Goal: Task Accomplishment & Management: Complete application form

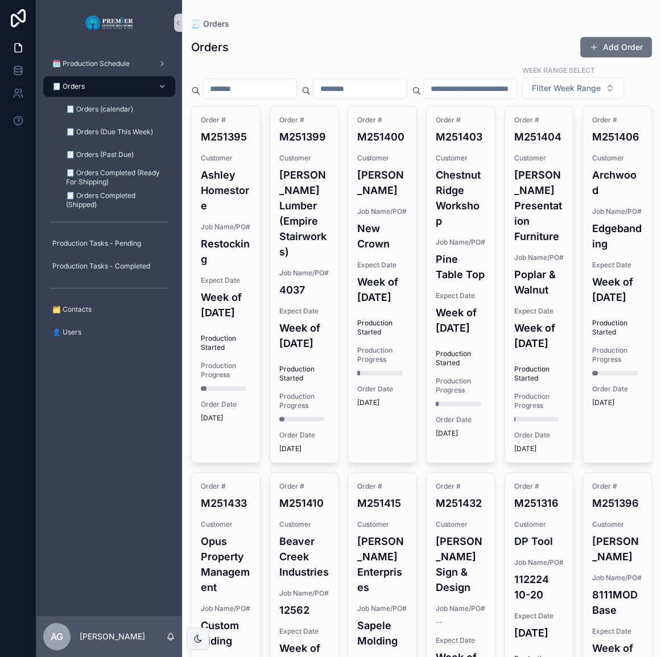
click at [632, 55] on button "Add Order" at bounding box center [616, 47] width 72 height 20
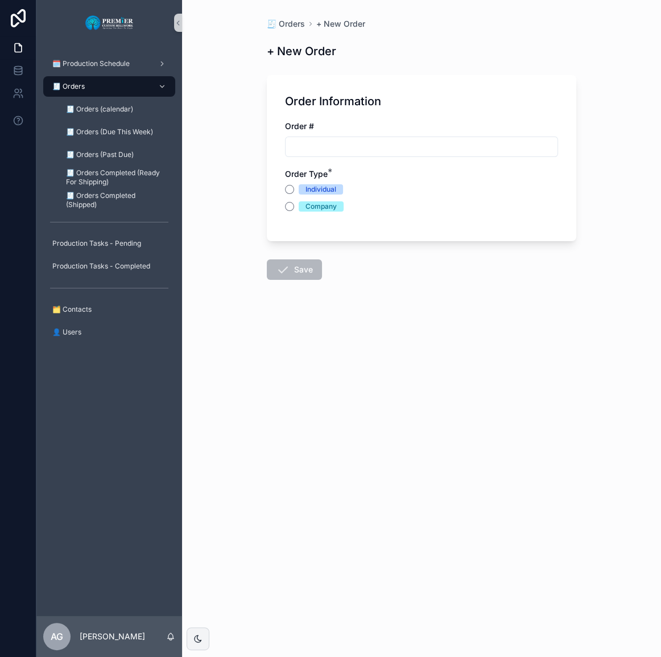
click at [320, 140] on input "scrollable content" at bounding box center [421, 147] width 272 height 16
type input "*******"
type button "INDIVIDUAL"
click at [286, 205] on button "Company" at bounding box center [289, 206] width 9 height 9
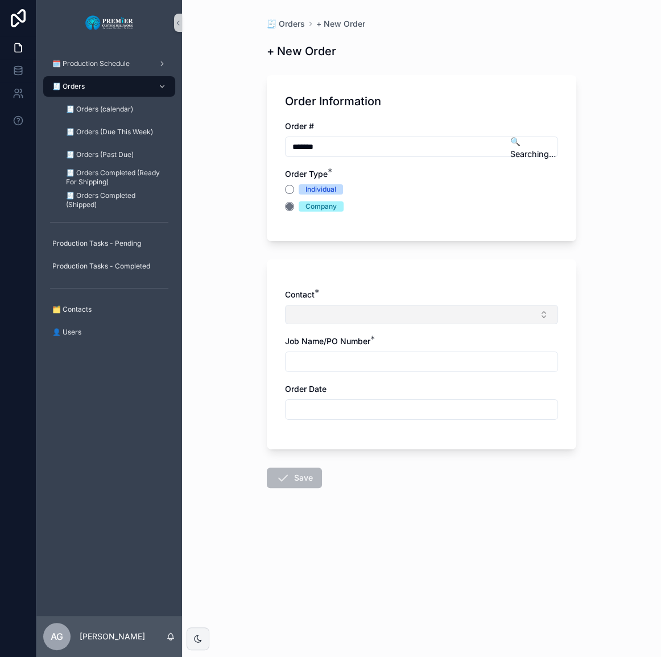
click at [313, 320] on button "Select Button" at bounding box center [421, 314] width 273 height 19
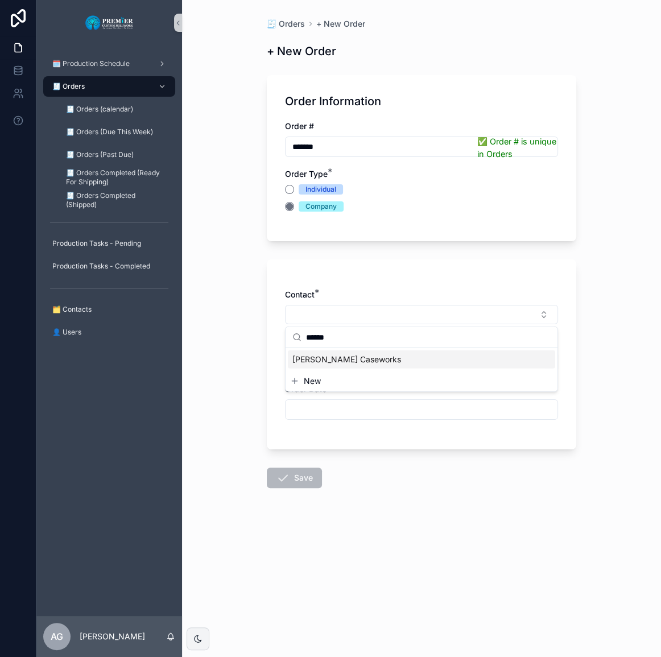
type input "******"
click at [318, 360] on span "[PERSON_NAME] Caseworks" at bounding box center [346, 359] width 109 height 11
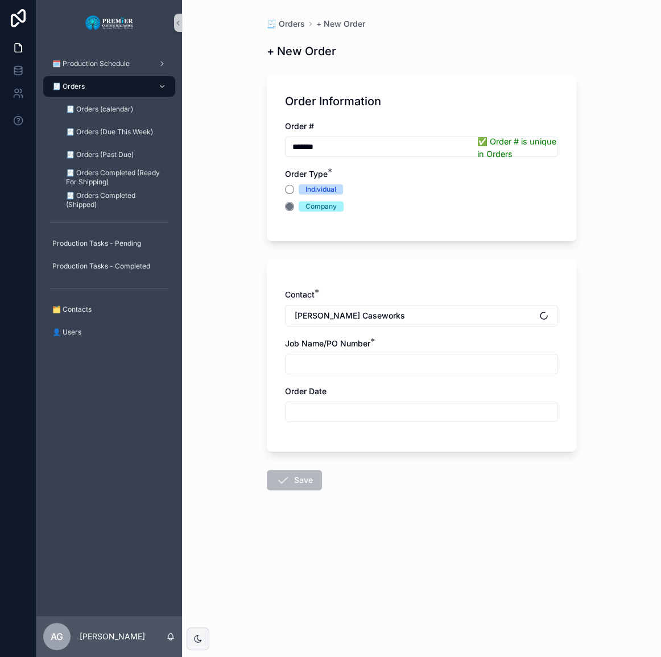
click at [317, 363] on input "scrollable content" at bounding box center [421, 364] width 272 height 16
type input "*********"
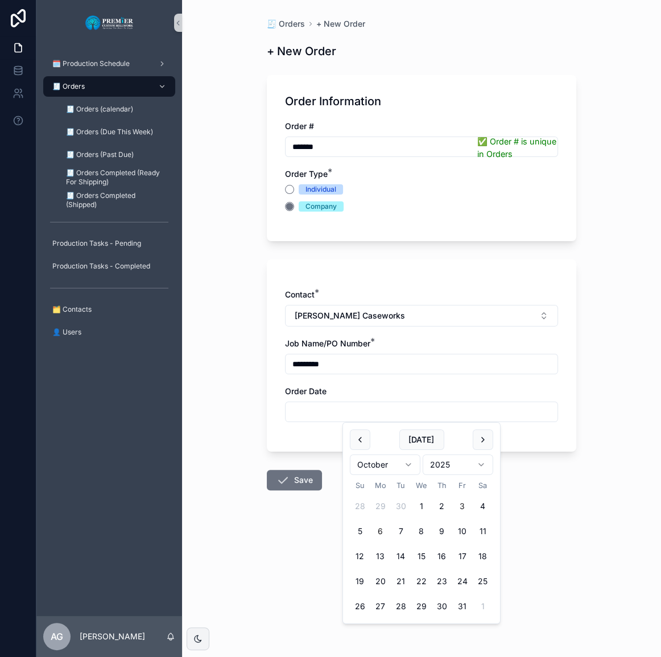
click at [458, 503] on button "3" at bounding box center [462, 506] width 20 height 20
type input "*********"
click at [294, 487] on button "Save" at bounding box center [294, 480] width 55 height 20
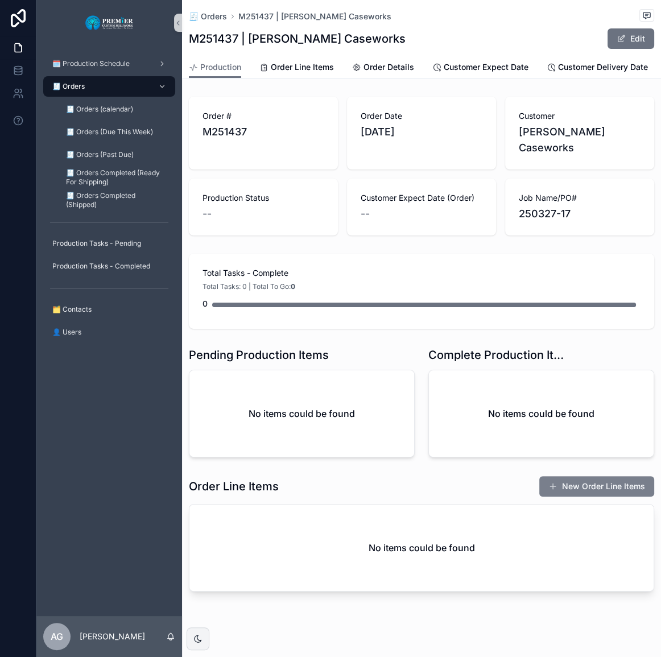
click at [590, 476] on button "New Order Line Items" at bounding box center [596, 486] width 115 height 20
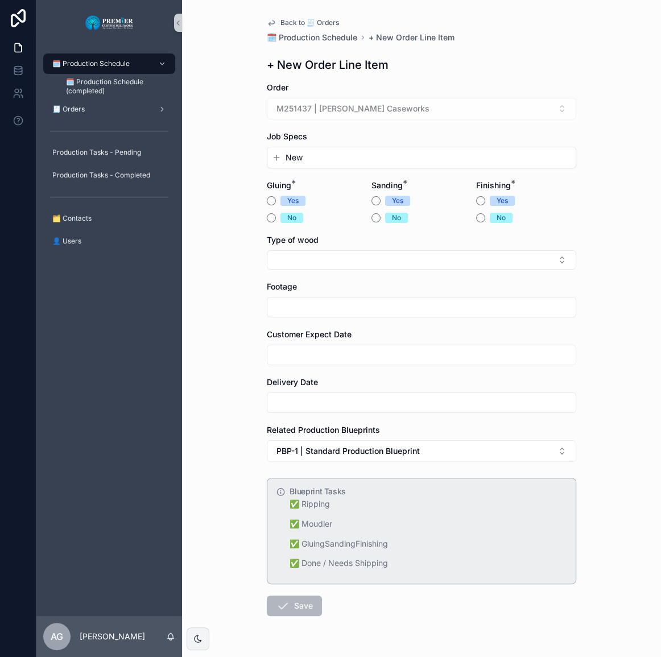
click at [315, 169] on form "Order M251437 | [PERSON_NAME] Caseworks Job Specs New Gluing * Yes No Sanding *…" at bounding box center [421, 385] width 309 height 607
click at [316, 162] on button "New" at bounding box center [421, 157] width 299 height 11
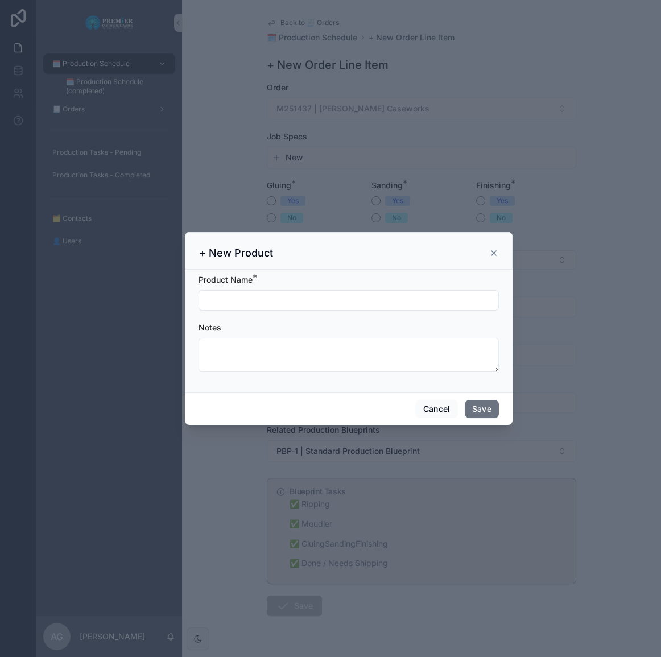
click at [304, 305] on input "scrollable content" at bounding box center [348, 300] width 299 height 16
type input "***"
click at [473, 405] on button "Save" at bounding box center [482, 409] width 34 height 18
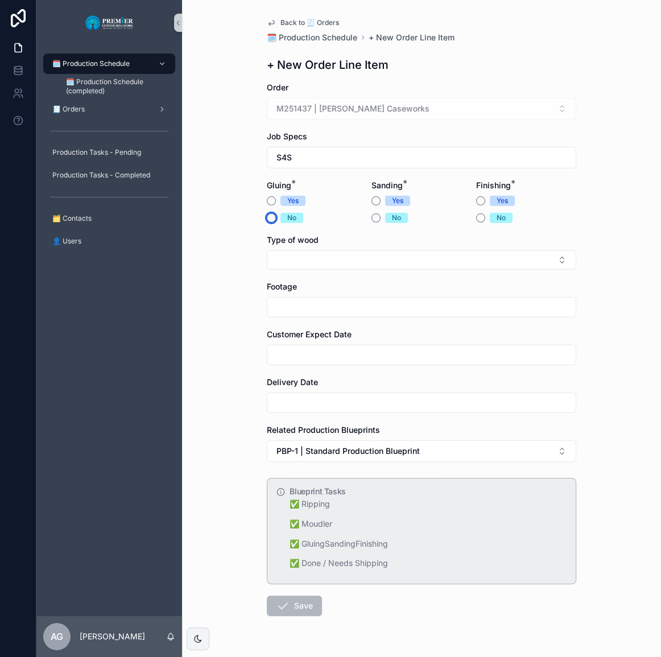
click at [267, 217] on button "No" at bounding box center [271, 217] width 9 height 9
click at [372, 201] on button "Yes" at bounding box center [375, 200] width 9 height 9
click at [476, 219] on button "No" at bounding box center [480, 217] width 9 height 9
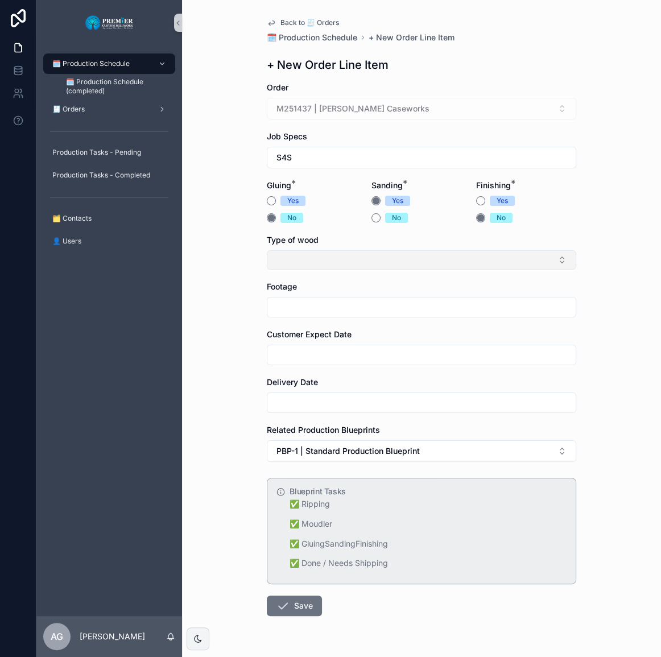
click at [357, 253] on button "Select Button" at bounding box center [421, 259] width 309 height 19
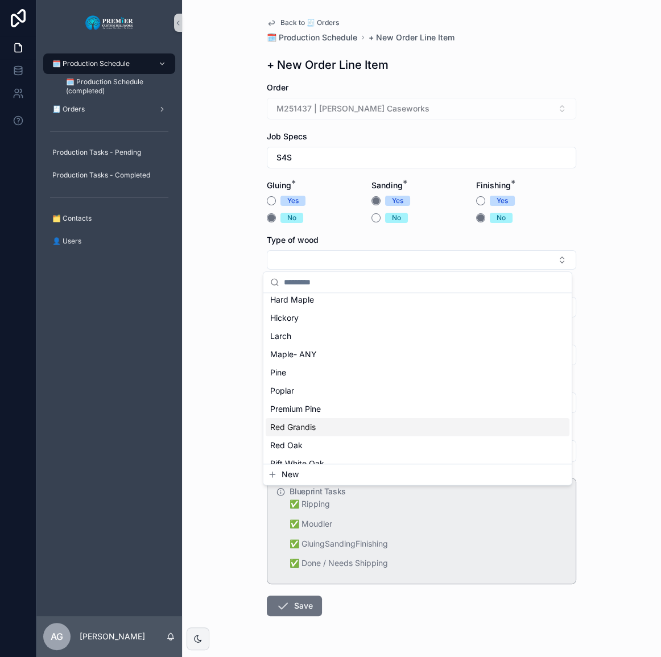
scroll to position [103, 0]
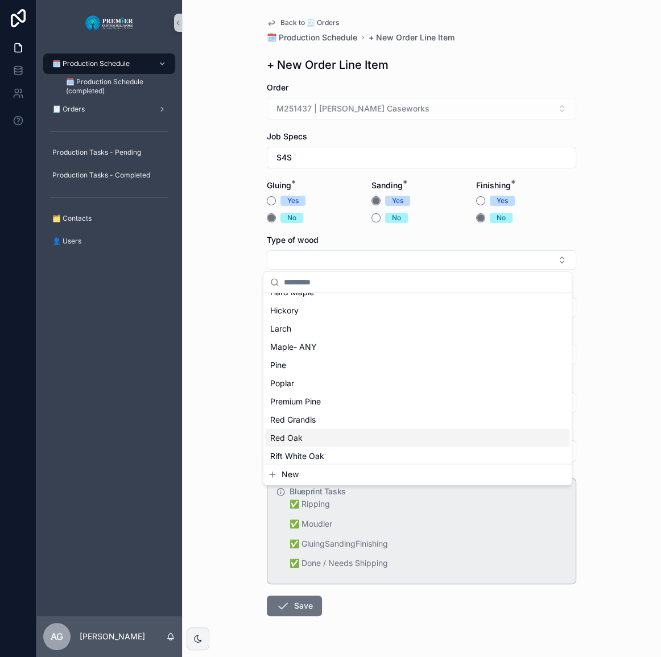
click at [312, 429] on div "Red Oak" at bounding box center [418, 438] width 304 height 18
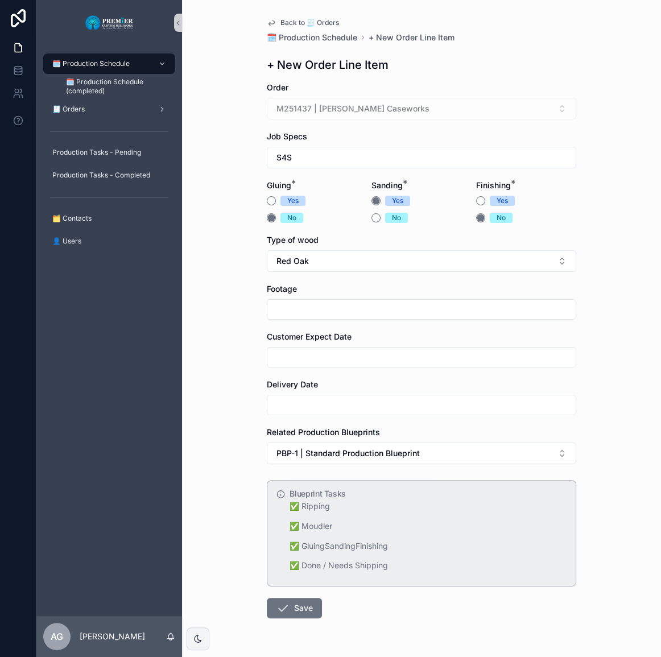
click at [309, 317] on input "scrollable content" at bounding box center [421, 309] width 308 height 16
type input "**"
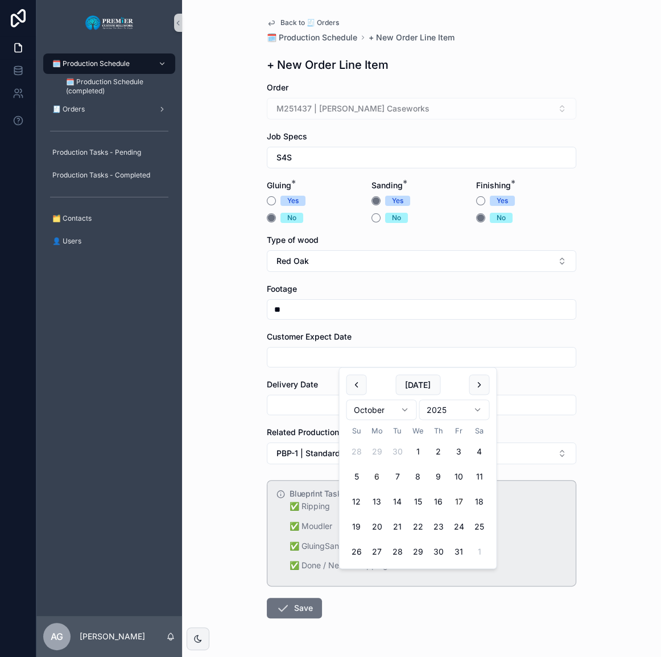
click at [461, 500] on button "17" at bounding box center [458, 501] width 20 height 20
type input "**********"
click at [281, 400] on input "scrollable content" at bounding box center [421, 405] width 308 height 16
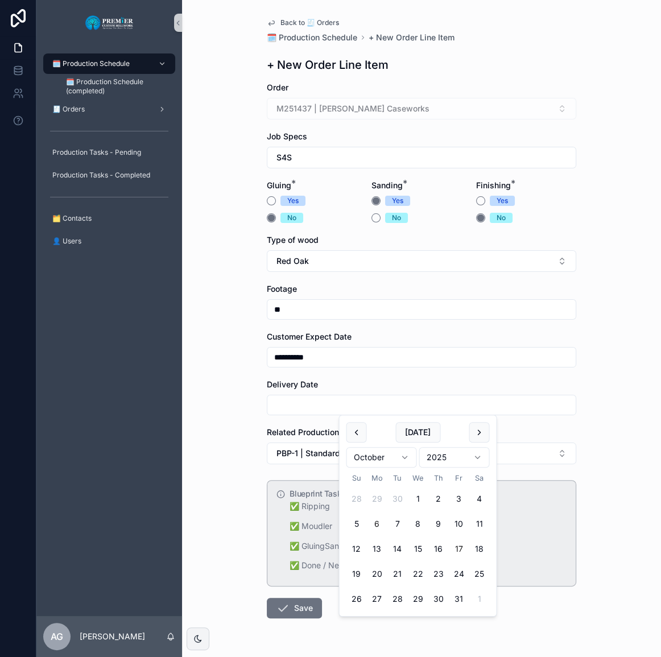
click at [459, 546] on button "17" at bounding box center [458, 548] width 20 height 20
type input "**********"
click at [246, 524] on div "**********" at bounding box center [421, 328] width 479 height 657
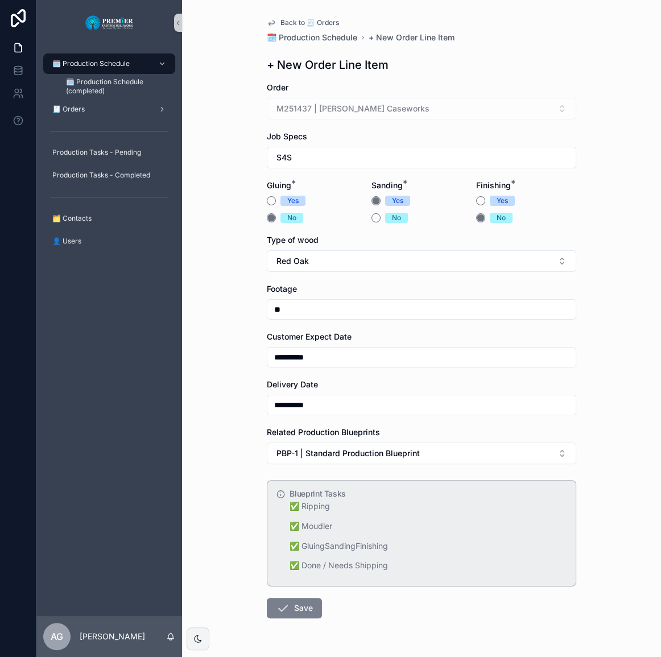
click at [287, 607] on button "Save" at bounding box center [294, 608] width 55 height 20
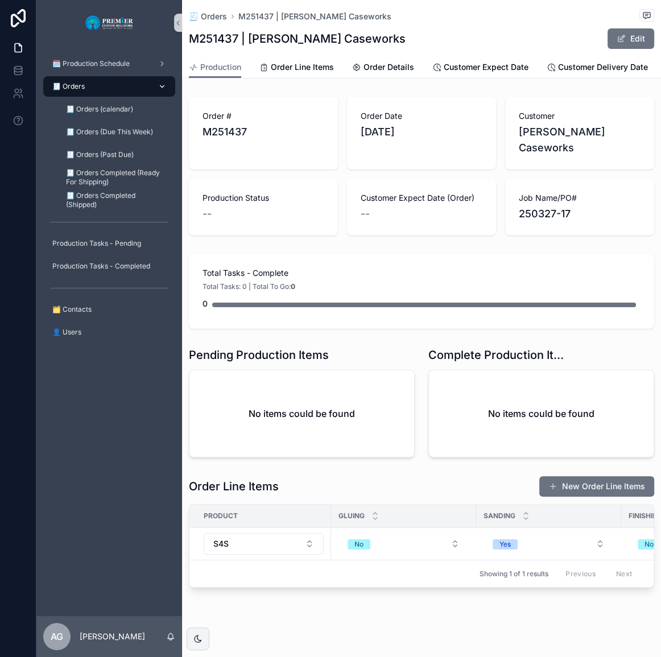
click at [108, 81] on div "🧾 Orders" at bounding box center [109, 86] width 118 height 18
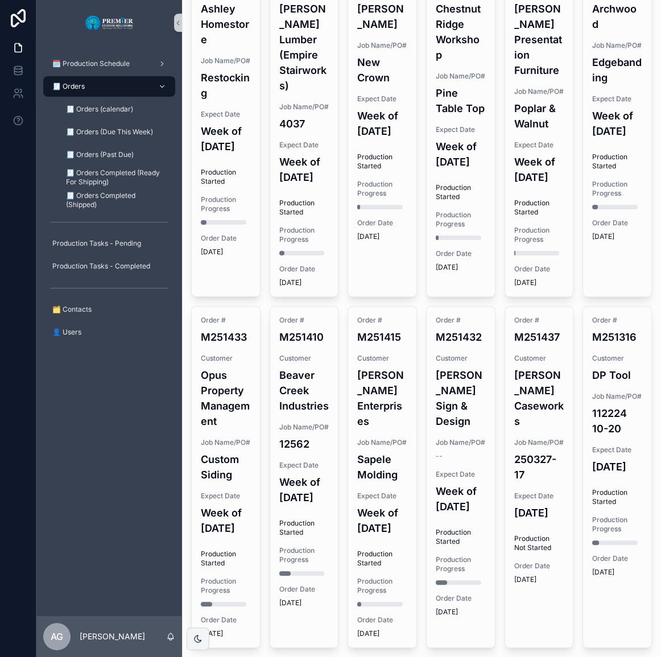
scroll to position [177, 0]
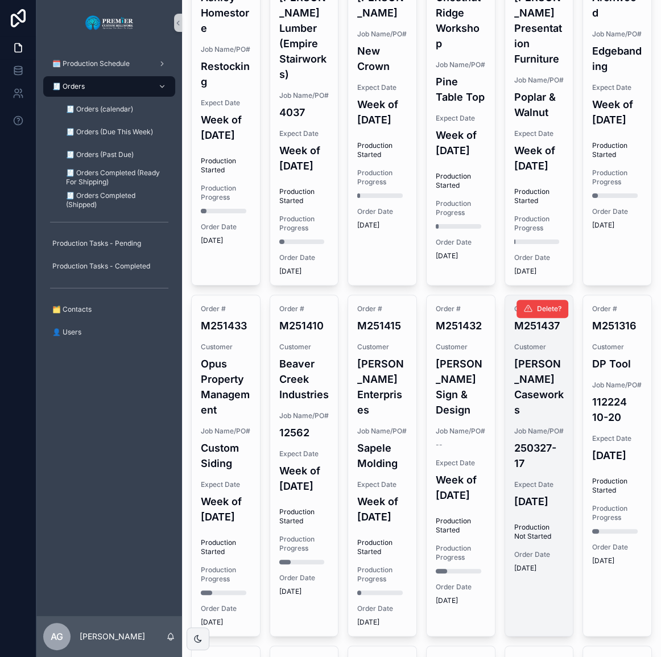
click at [529, 436] on span "Job Name/PO#" at bounding box center [539, 430] width 50 height 9
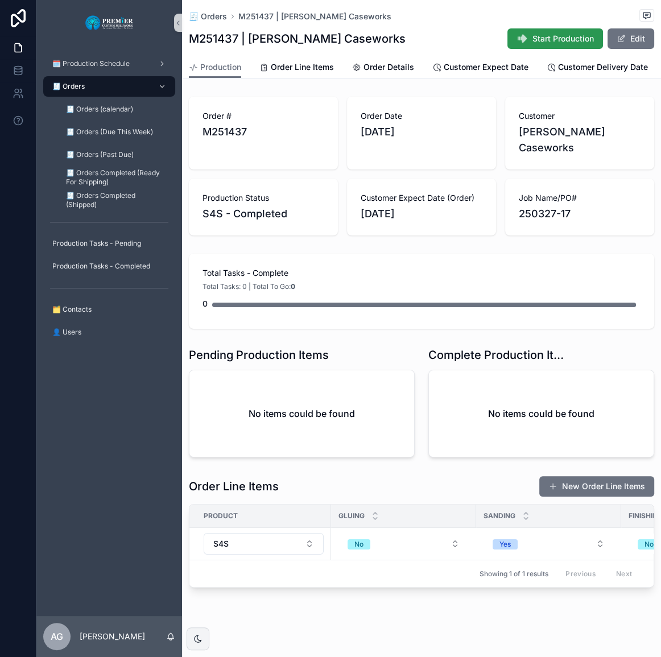
click at [536, 29] on button "Start Production" at bounding box center [555, 38] width 96 height 20
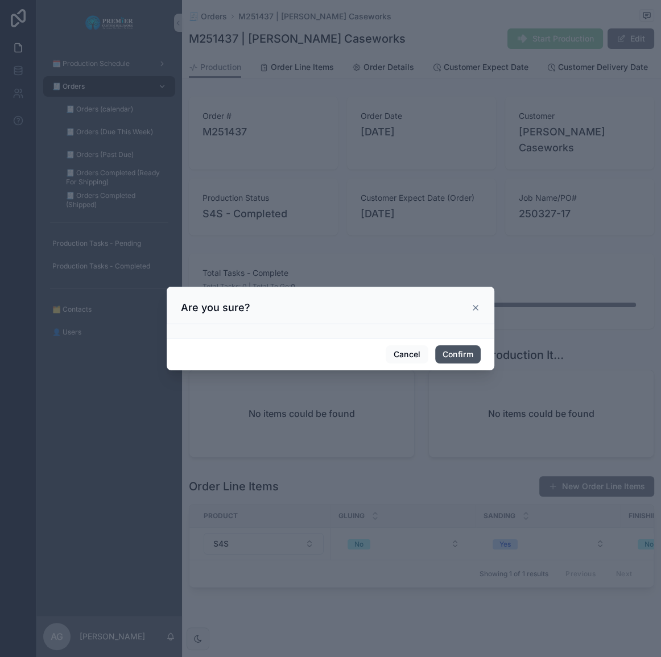
click at [452, 348] on button "Confirm" at bounding box center [457, 354] width 45 height 18
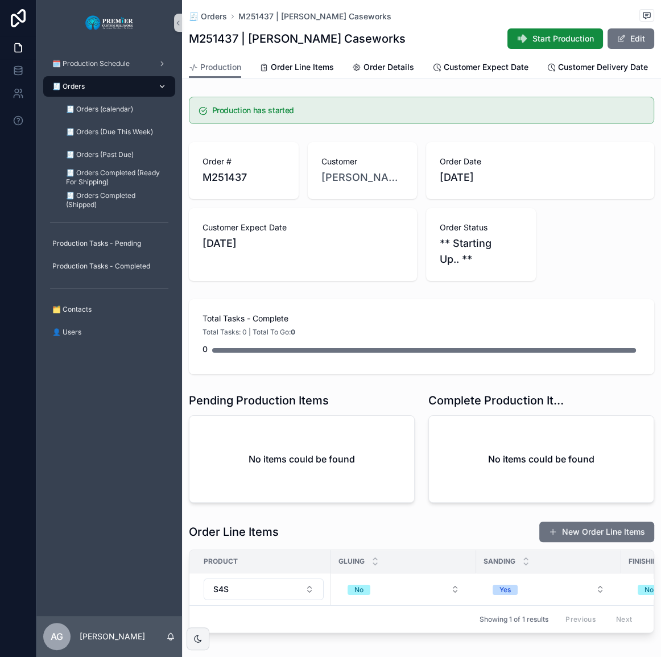
click at [102, 84] on div "🧾 Orders" at bounding box center [109, 86] width 118 height 18
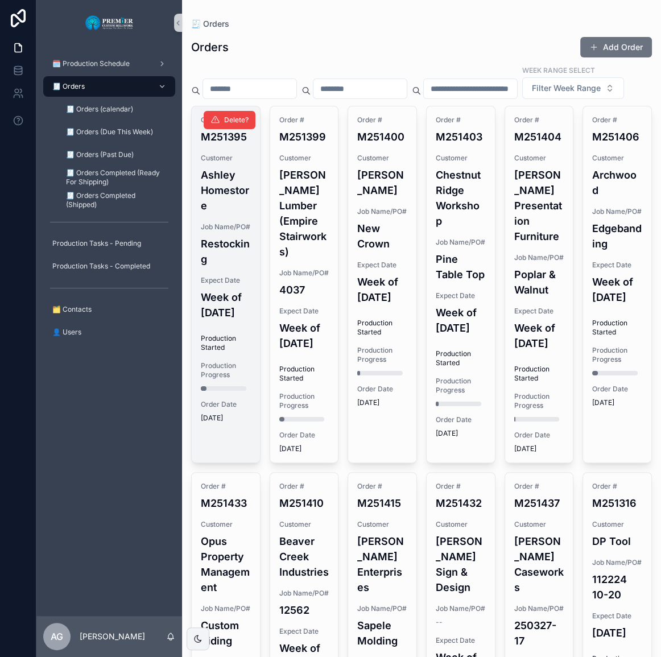
click at [218, 267] on h4 "Restocking" at bounding box center [226, 251] width 50 height 31
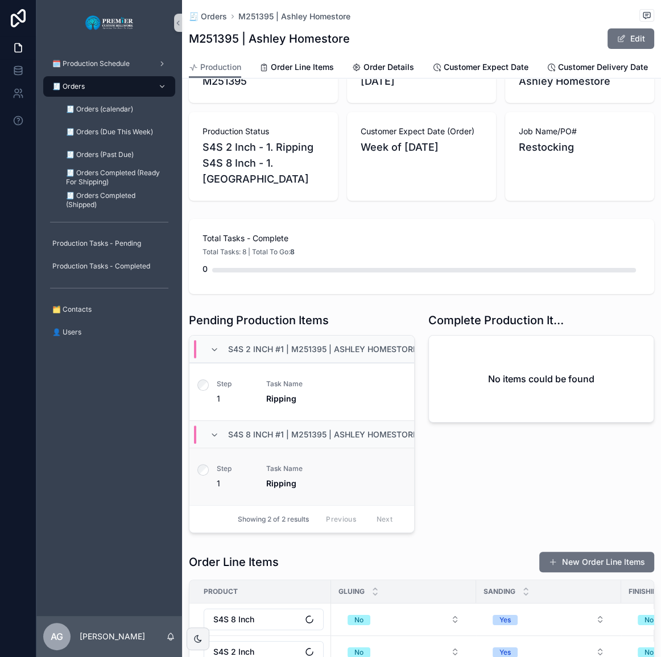
scroll to position [155, 0]
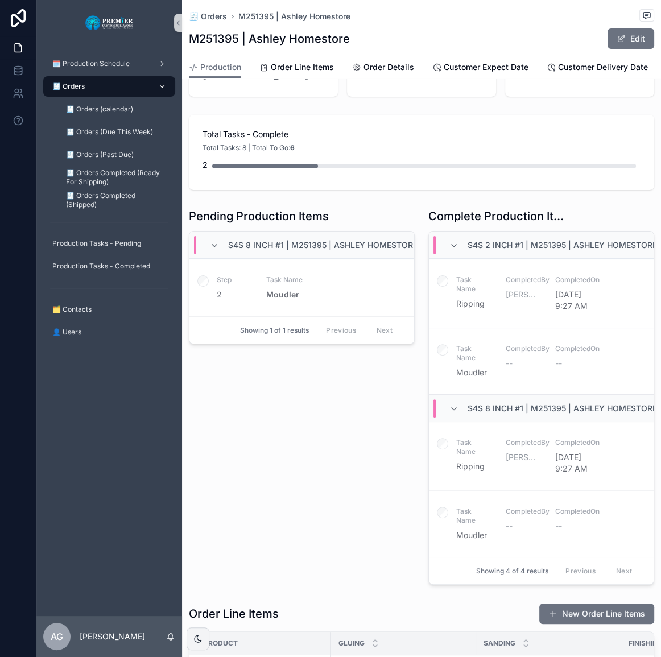
click at [117, 82] on div "🧾 Orders" at bounding box center [109, 86] width 118 height 18
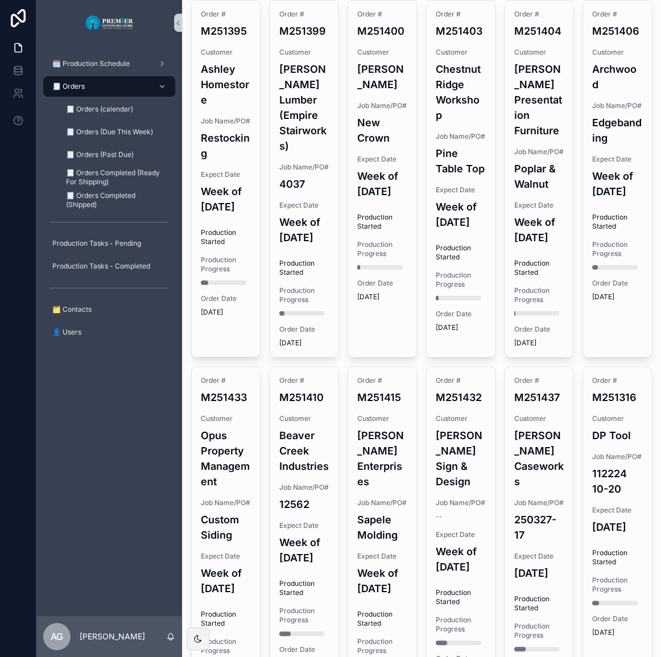
scroll to position [103, 0]
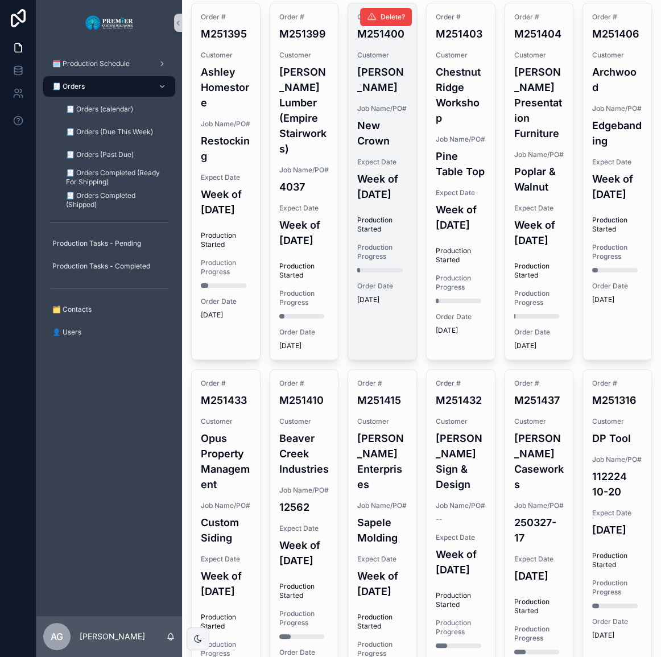
click at [358, 202] on h4 "Week of [DATE]" at bounding box center [382, 186] width 50 height 31
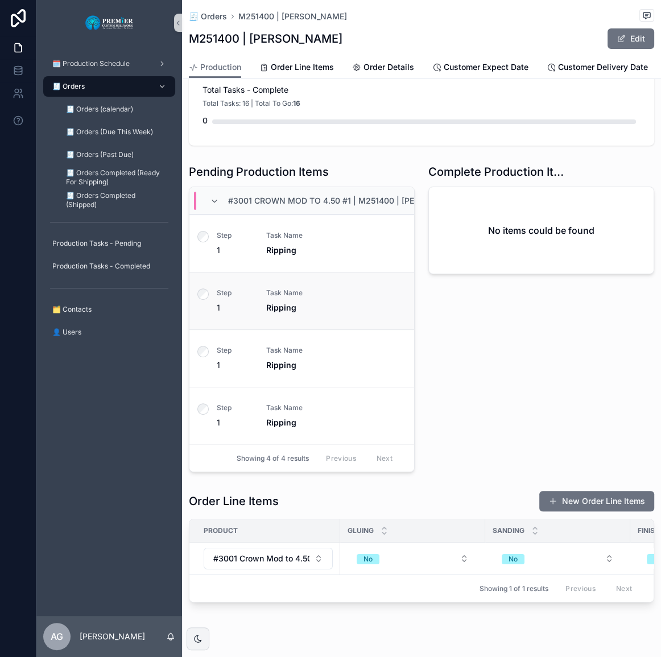
scroll to position [252, 0]
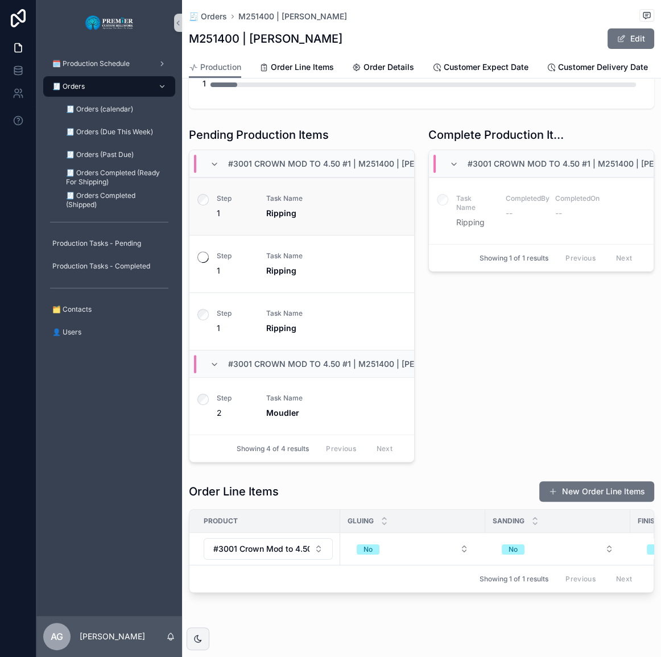
click at [209, 210] on div "scrollable content" at bounding box center [202, 206] width 27 height 57
click at [208, 208] on label "scrollable content" at bounding box center [202, 201] width 11 height 14
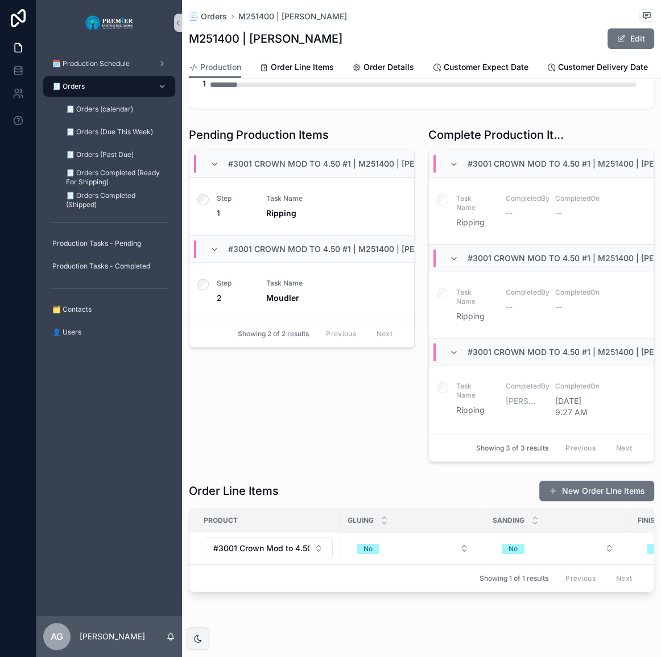
click at [207, 262] on div "#3001 Crown Mod to 4.50 #1 | M251400 | [PERSON_NAME] | 2. Moulding 1" at bounding box center [301, 248] width 225 height 27
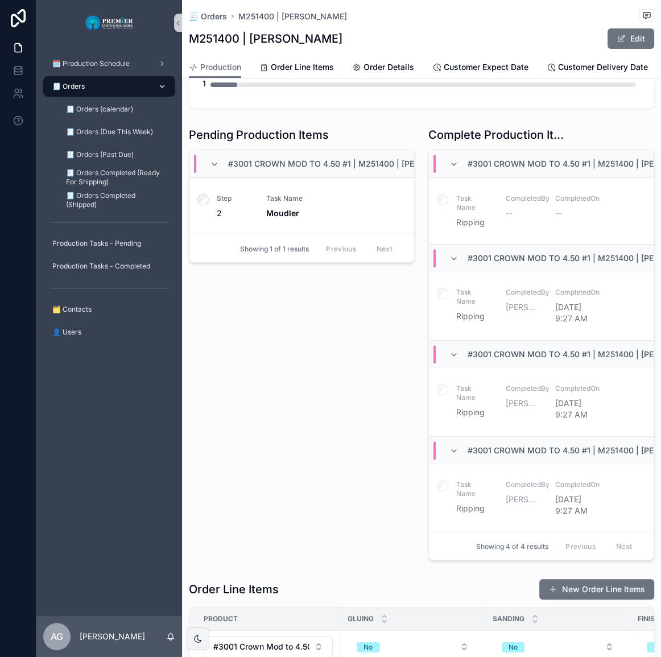
click at [99, 85] on div "🧾 Orders" at bounding box center [109, 86] width 118 height 18
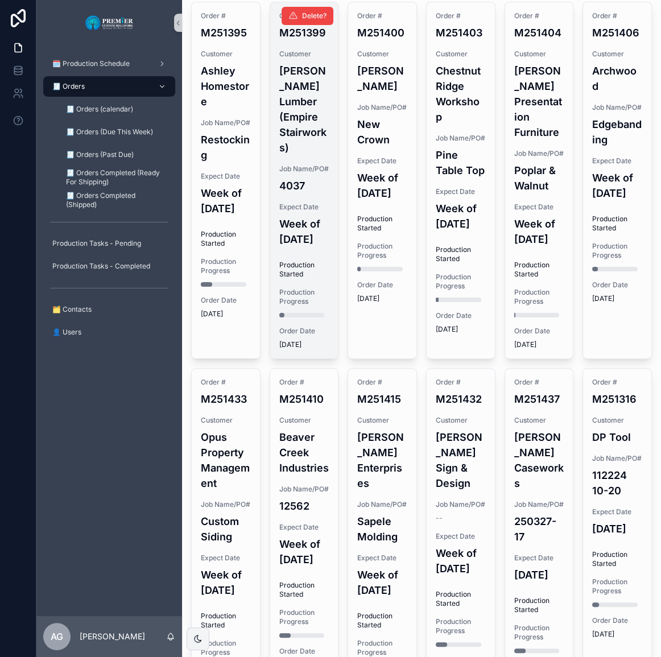
scroll to position [97, 0]
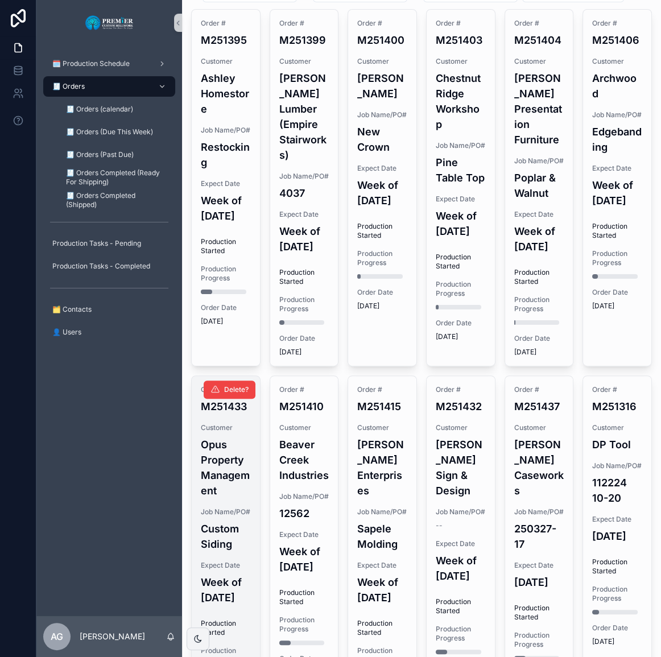
click at [223, 498] on h4 "Opus Property Management" at bounding box center [226, 467] width 50 height 61
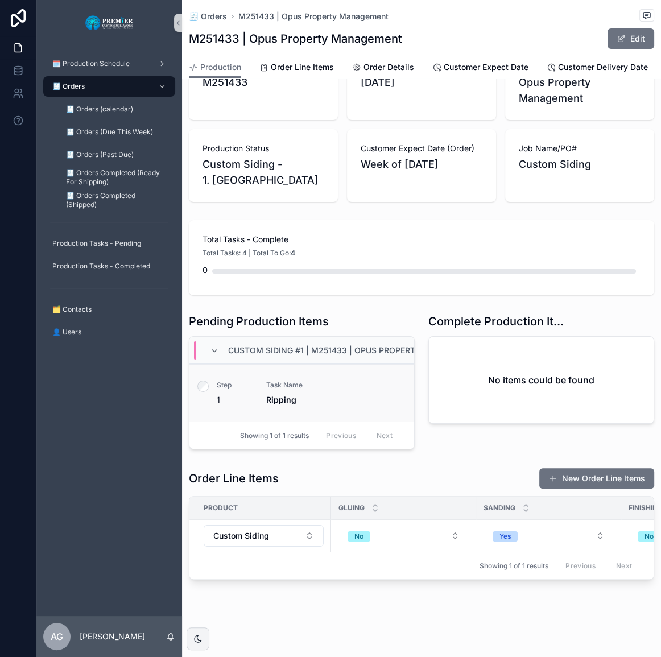
scroll to position [64, 0]
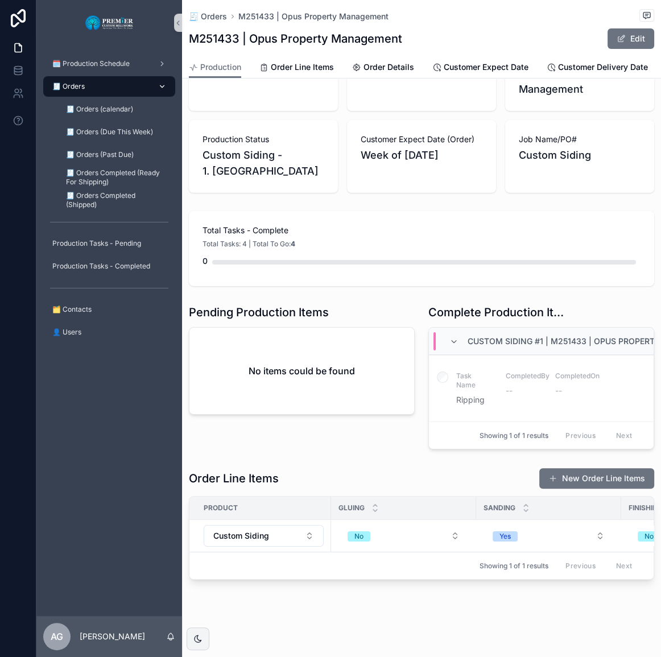
click at [104, 85] on div "🧾 Orders" at bounding box center [109, 86] width 118 height 18
